Goal: Find specific page/section: Find specific page/section

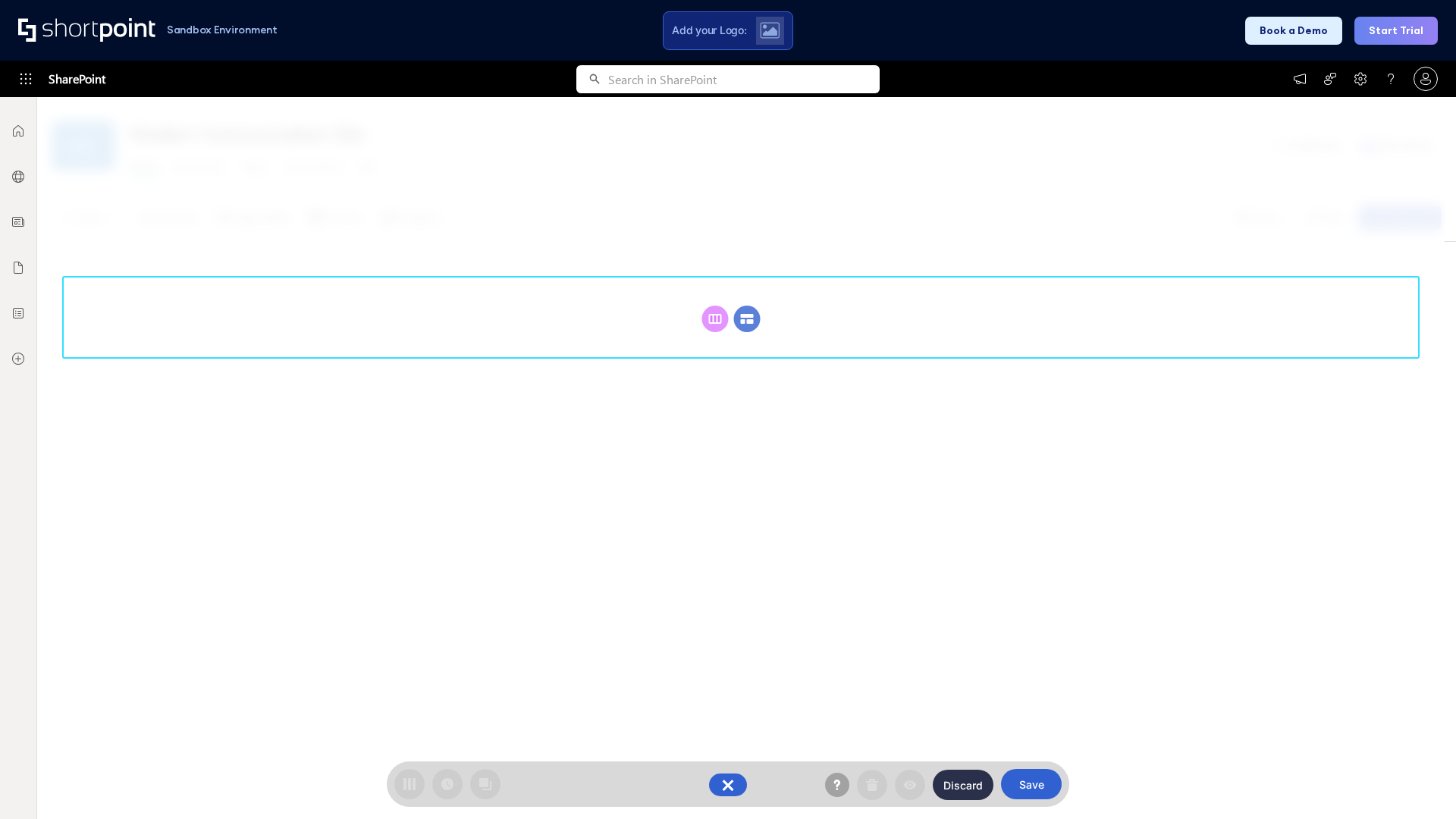
scroll to position [209, 0]
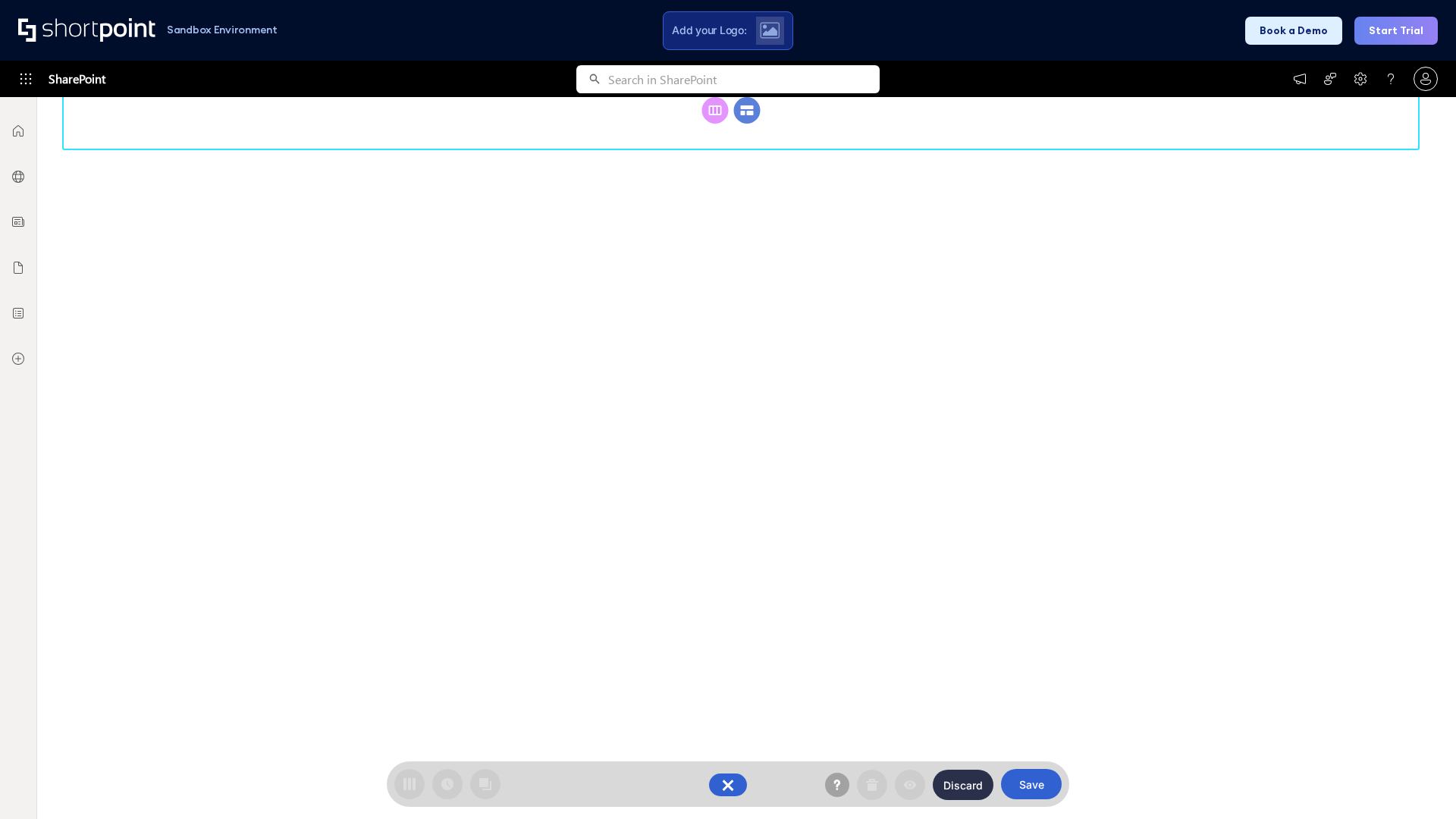
click at [746, 123] on circle at bounding box center [747, 110] width 26 height 26
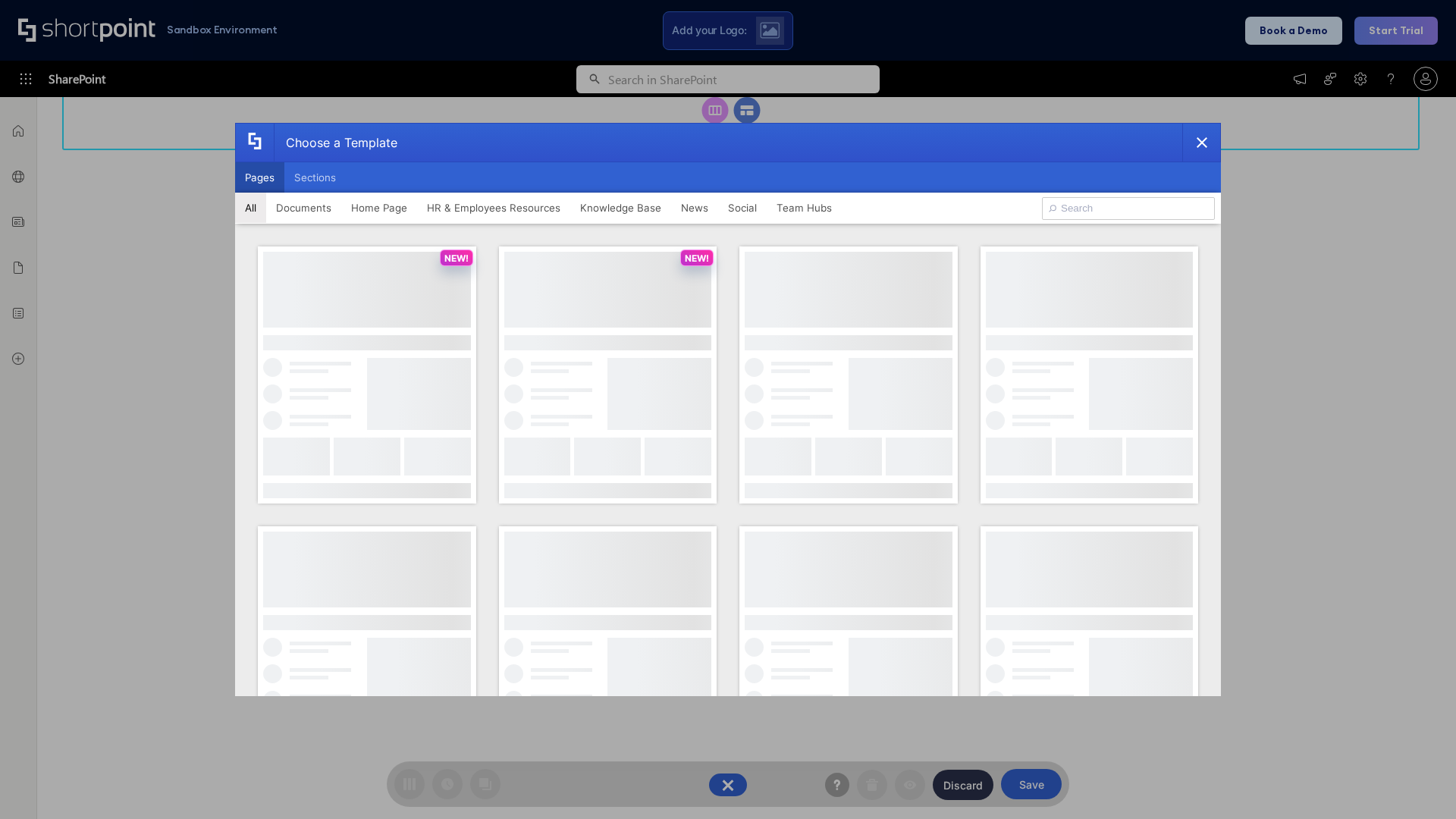
scroll to position [0, 0]
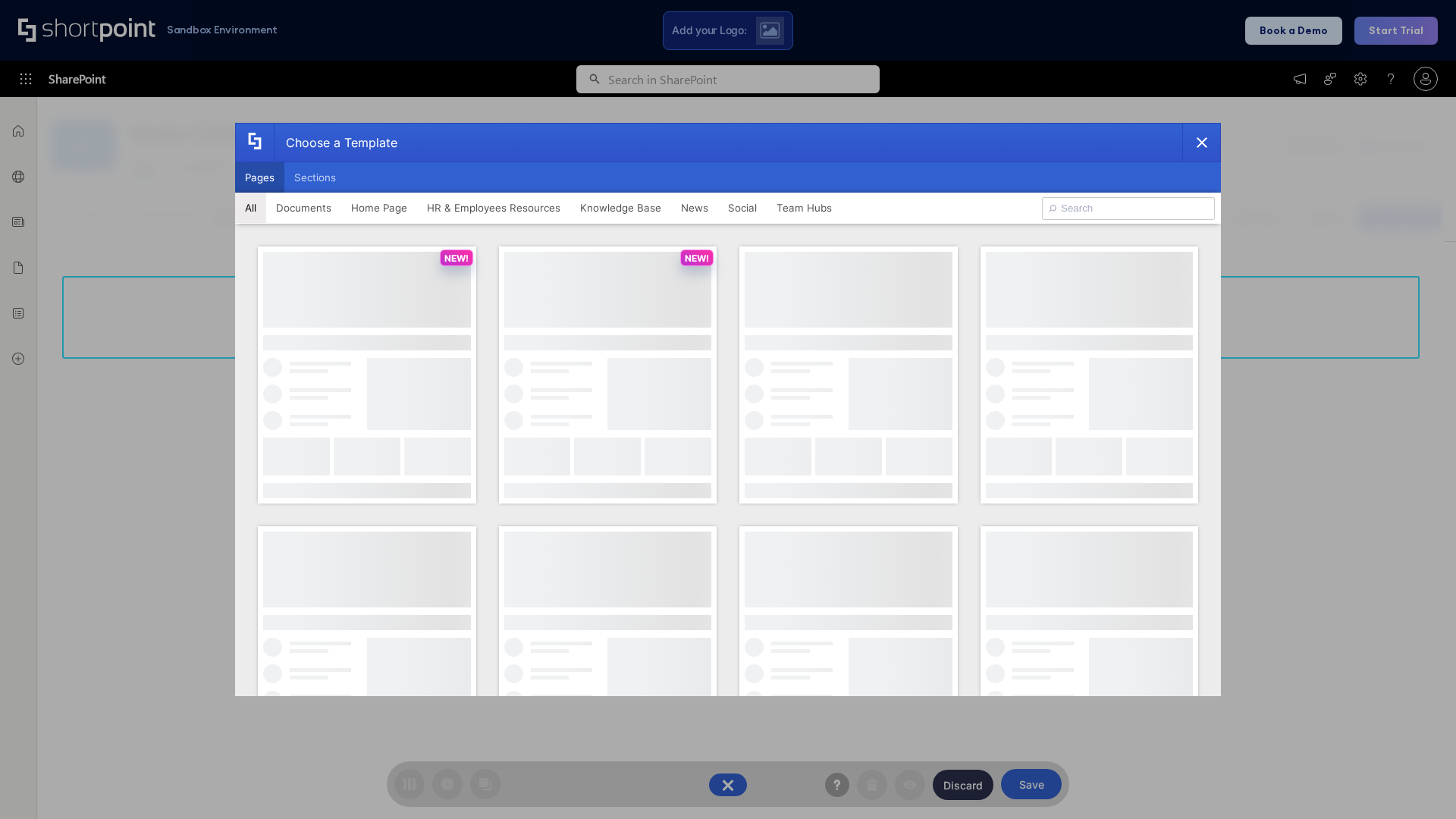
click at [259, 178] on button "Pages" at bounding box center [260, 177] width 49 height 30
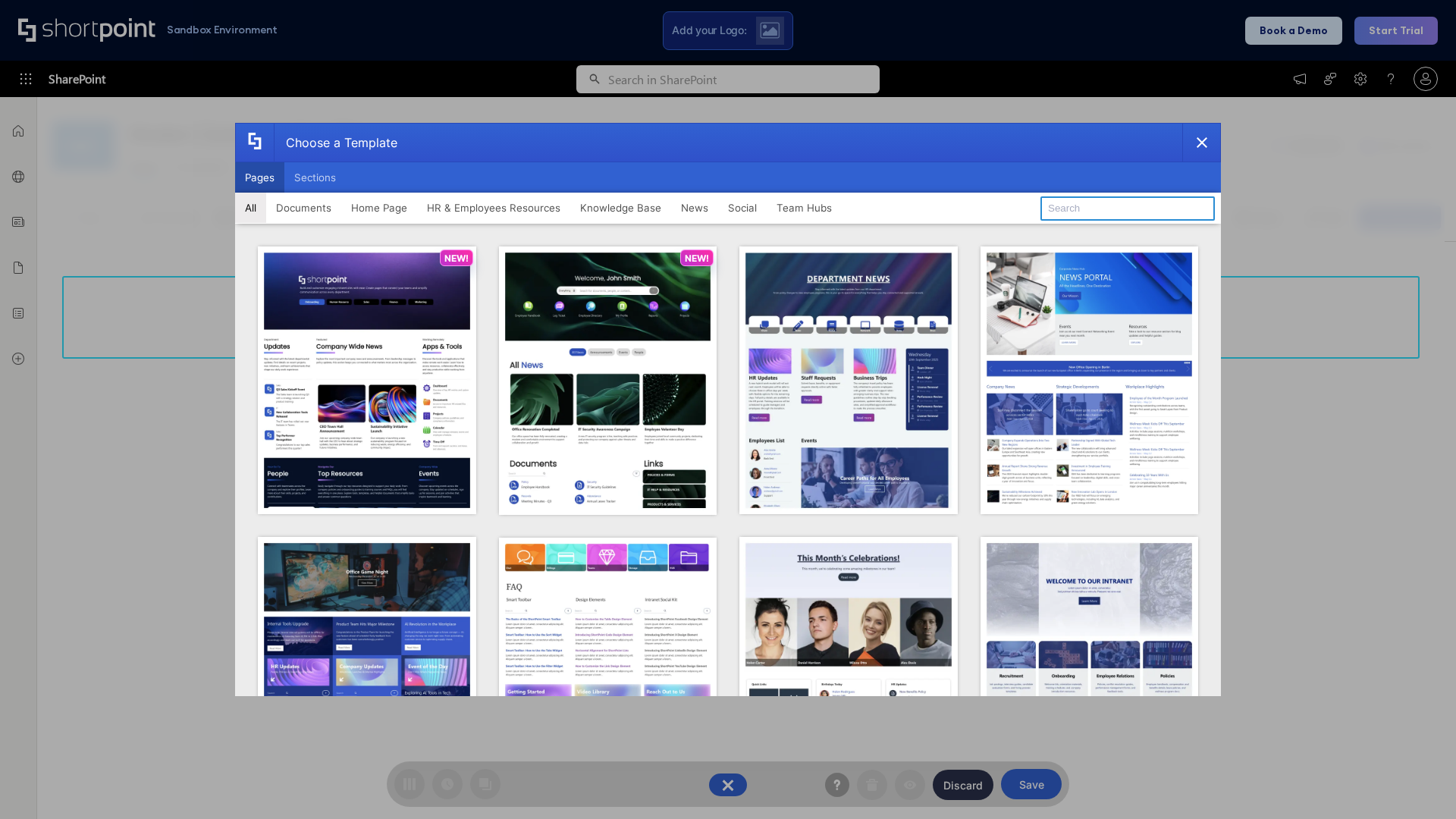
type input "HR 5"
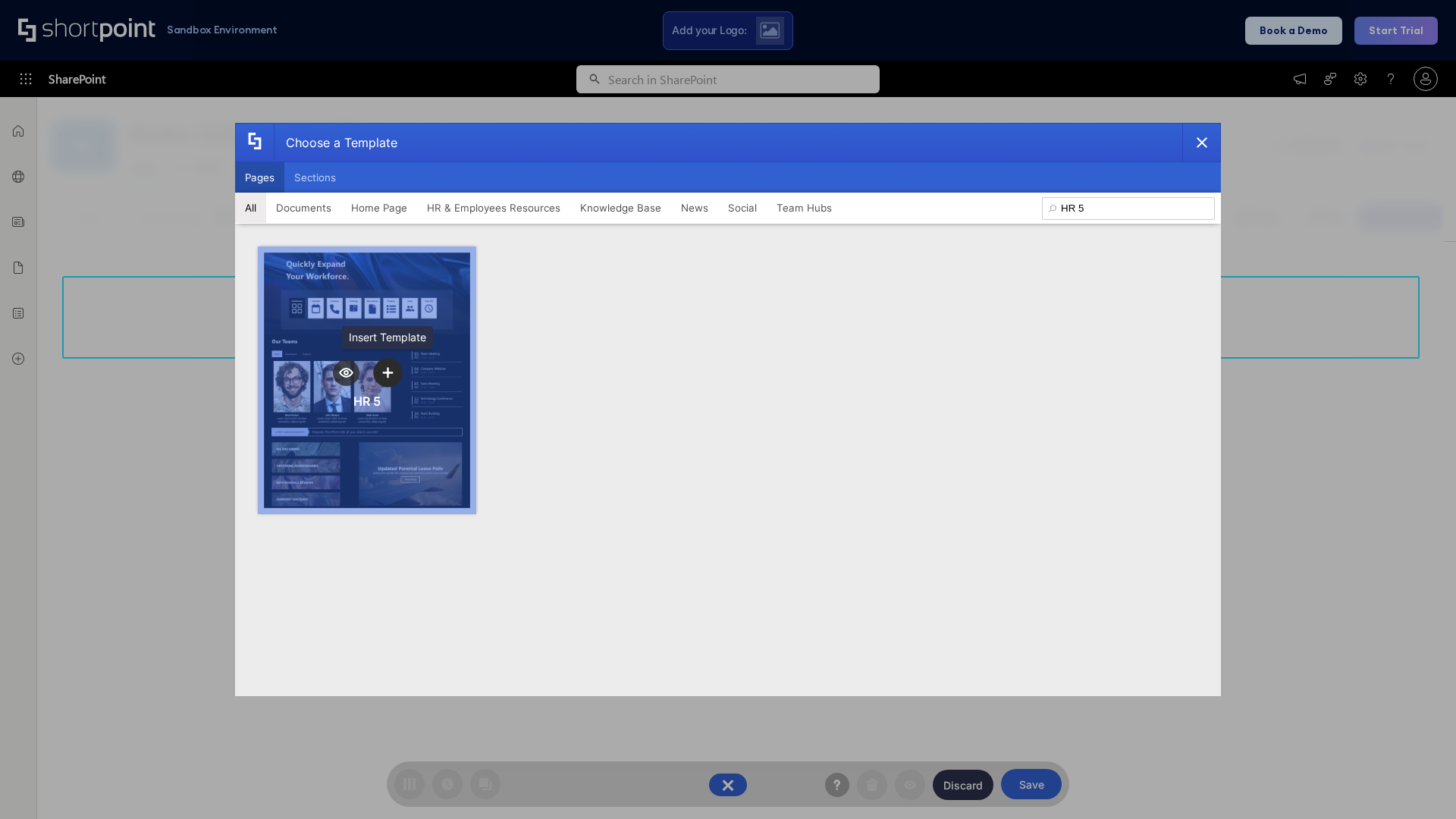
click at [387, 372] on icon "template selector" at bounding box center [387, 372] width 11 height 11
